Goal: Task Accomplishment & Management: Use online tool/utility

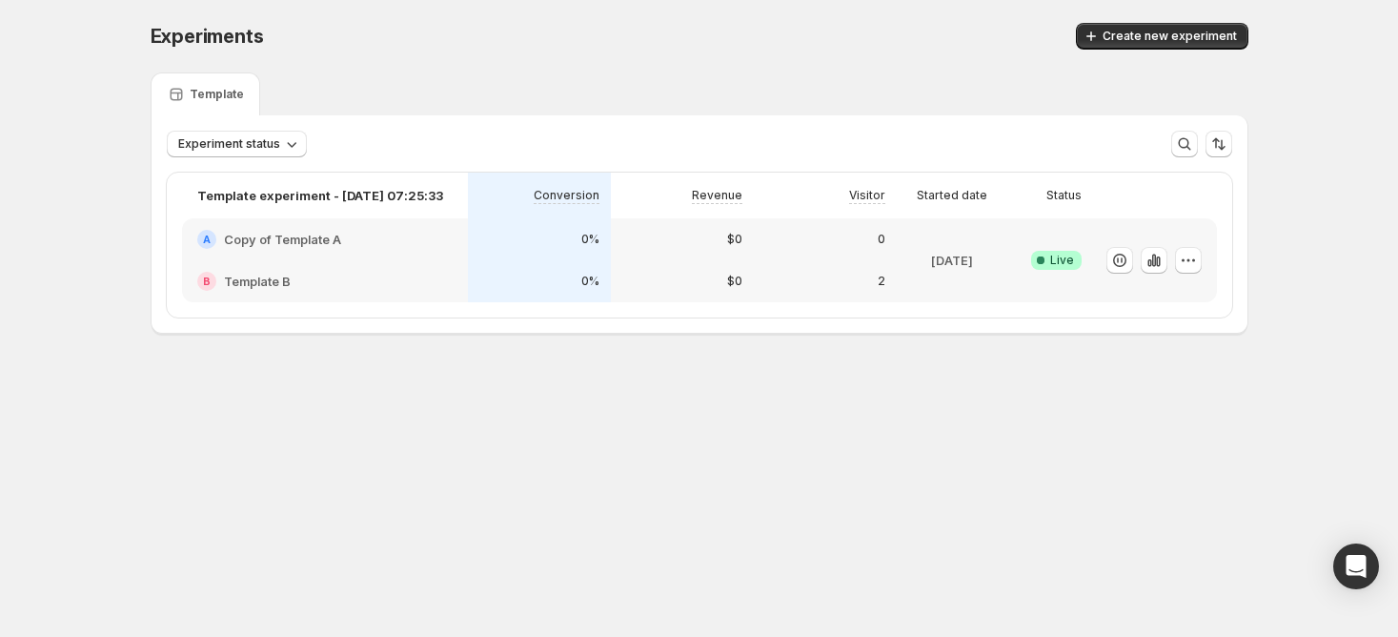
click at [373, 248] on div "A Copy of Template A" at bounding box center [325, 239] width 286 height 42
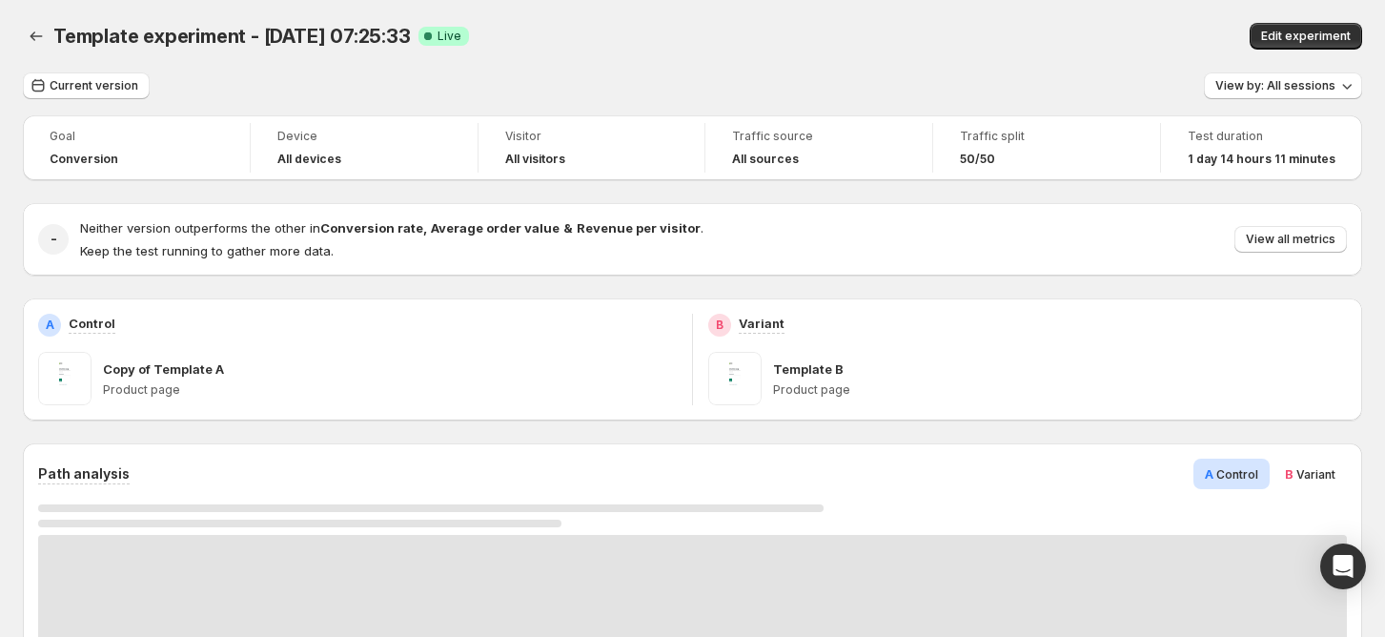
click at [46, 38] on button "Back" at bounding box center [36, 36] width 27 height 27
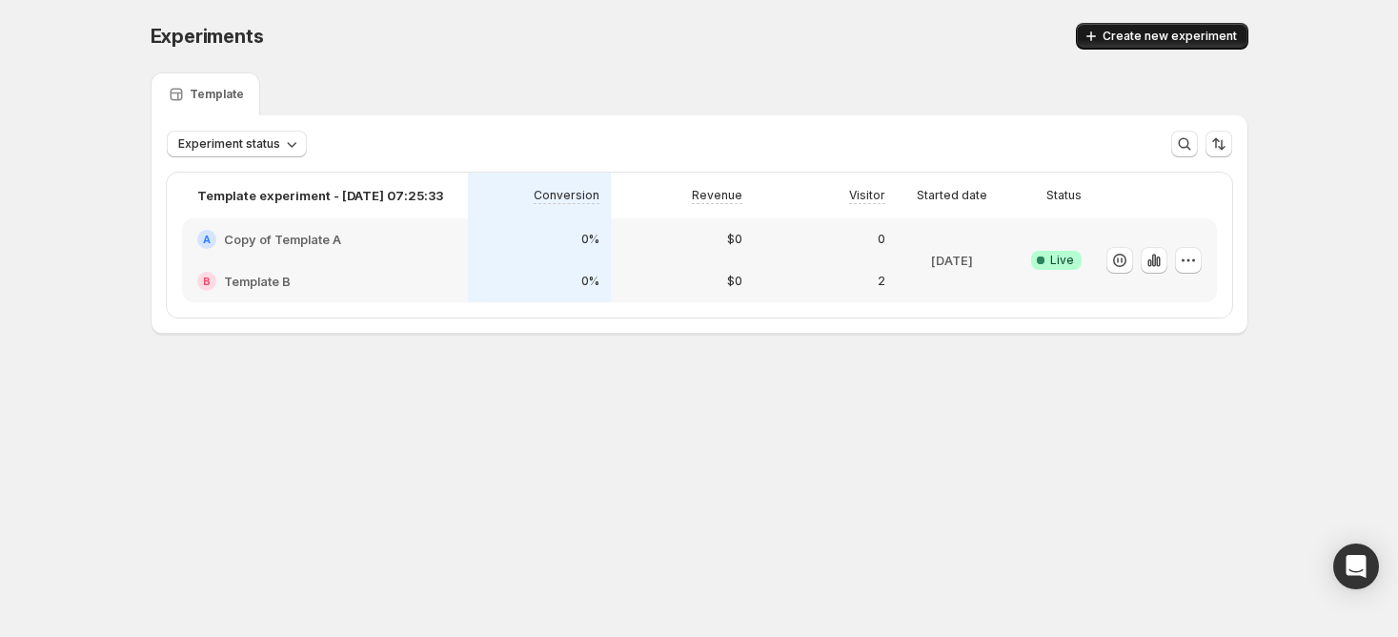
click at [1228, 48] on button "Create new experiment" at bounding box center [1162, 36] width 173 height 27
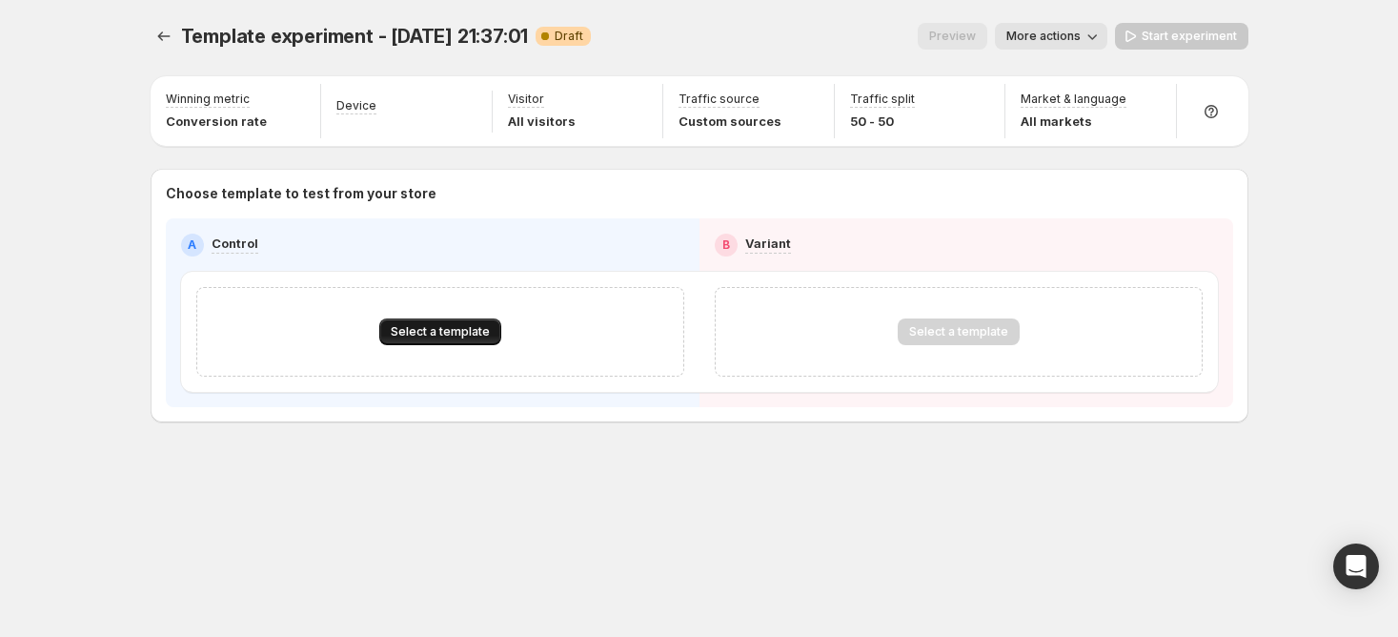
click at [416, 328] on span "Select a template" at bounding box center [440, 331] width 99 height 15
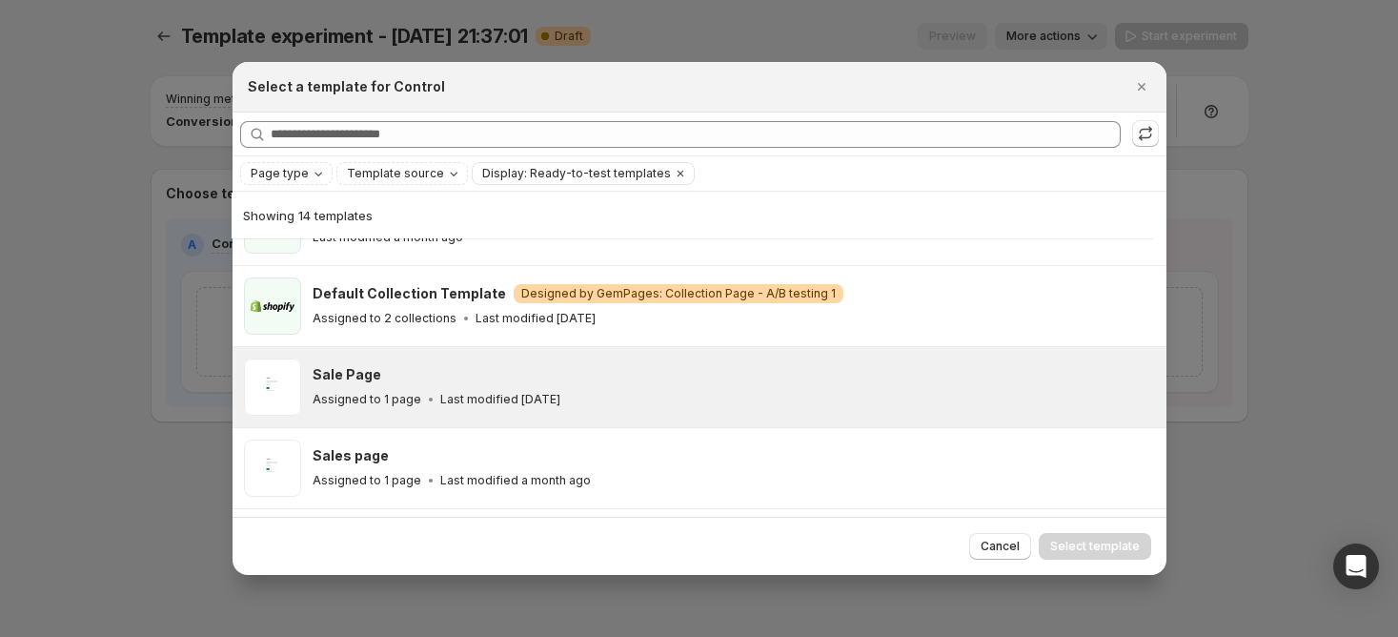
scroll to position [175, 0]
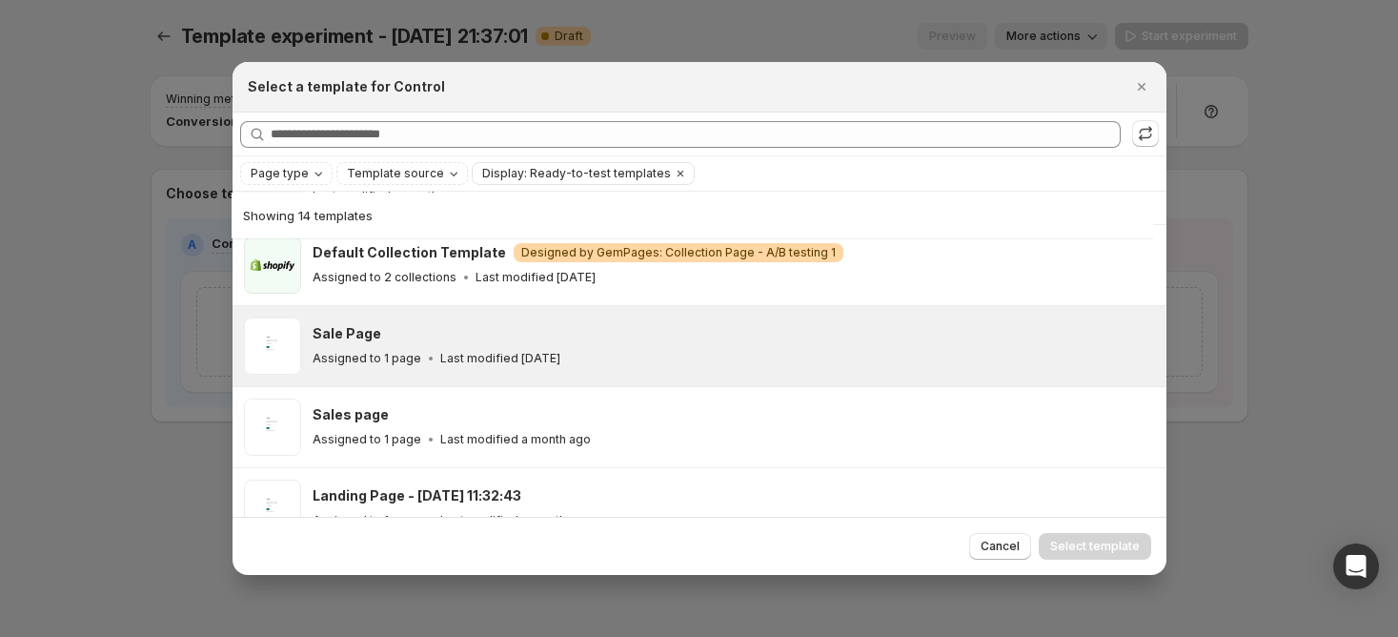
click at [421, 355] on icon ":r41:" at bounding box center [430, 358] width 19 height 19
click at [1092, 538] on button "Select template" at bounding box center [1095, 546] width 112 height 27
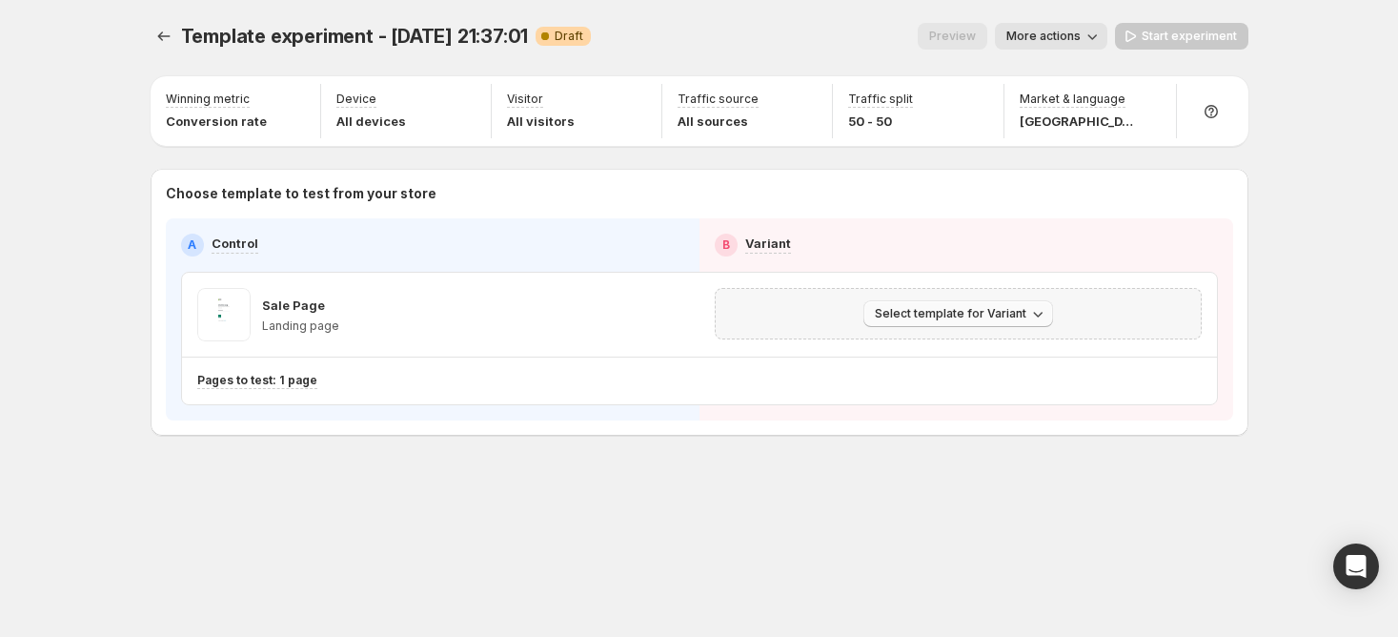
click at [1014, 305] on button "Select template for Variant" at bounding box center [959, 313] width 190 height 27
click at [1009, 386] on span "Create Variant based on Control" at bounding box center [961, 385] width 194 height 15
